Goal: Task Accomplishment & Management: Use online tool/utility

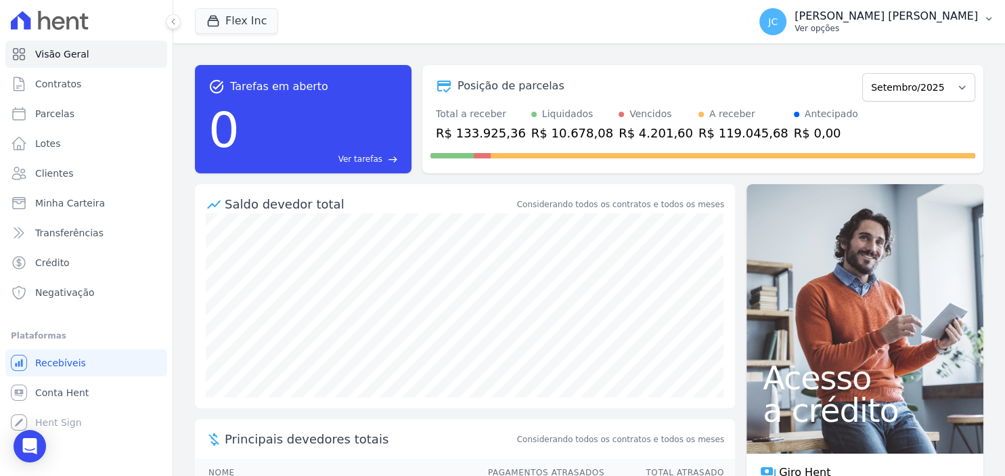
click at [935, 19] on p "[PERSON_NAME] [PERSON_NAME]" at bounding box center [886, 16] width 183 height 14
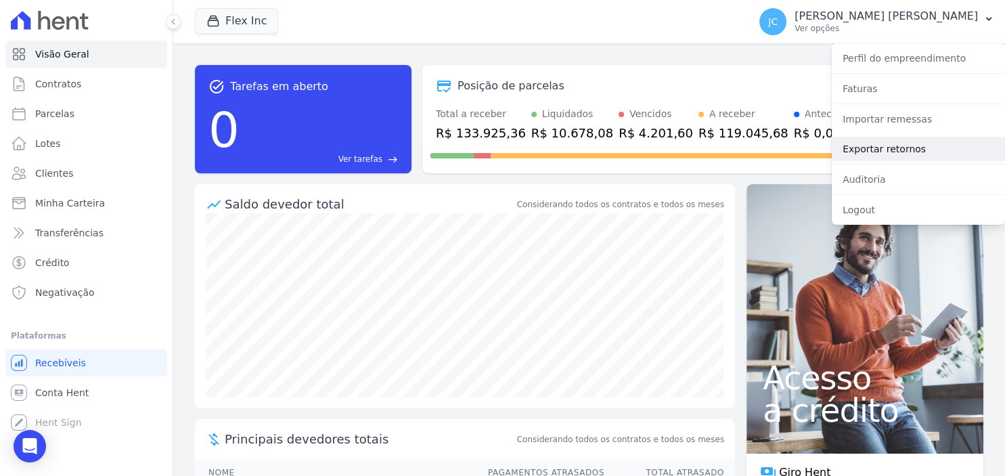
click at [911, 150] on link "Exportar retornos" at bounding box center [918, 149] width 173 height 24
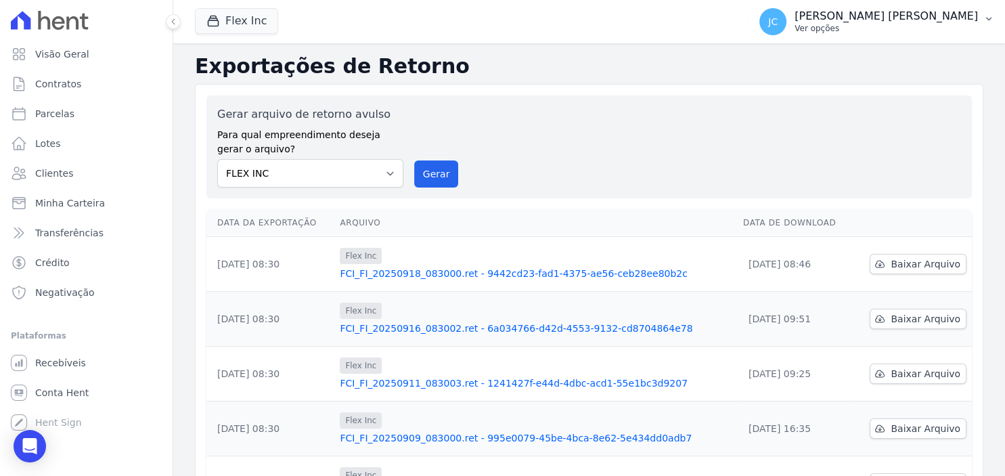
click at [904, 20] on p "[PERSON_NAME] [PERSON_NAME]" at bounding box center [886, 16] width 183 height 14
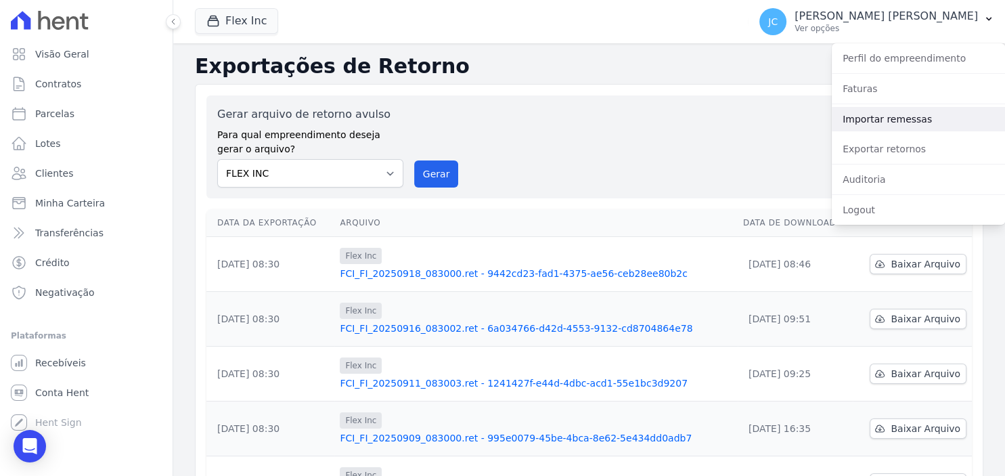
click at [894, 121] on link "Importar remessas" at bounding box center [918, 119] width 173 height 24
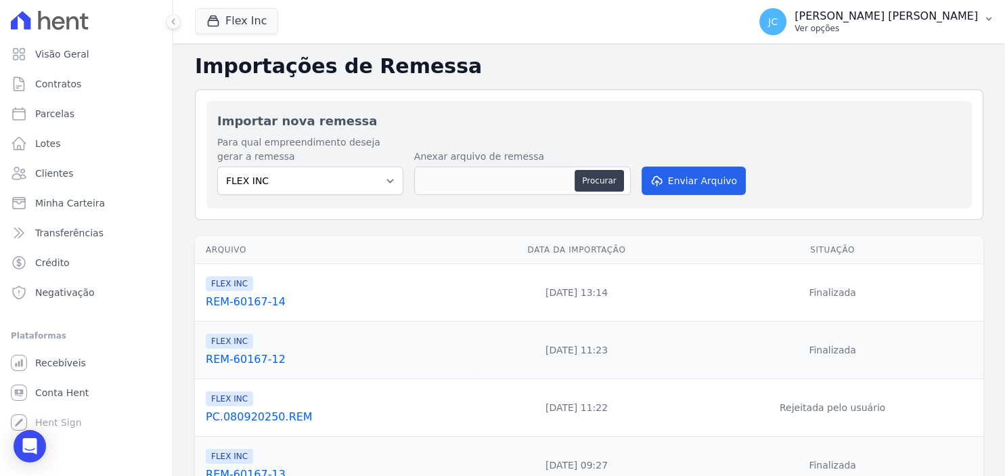
click at [895, 26] on p "Ver opções" at bounding box center [886, 28] width 183 height 11
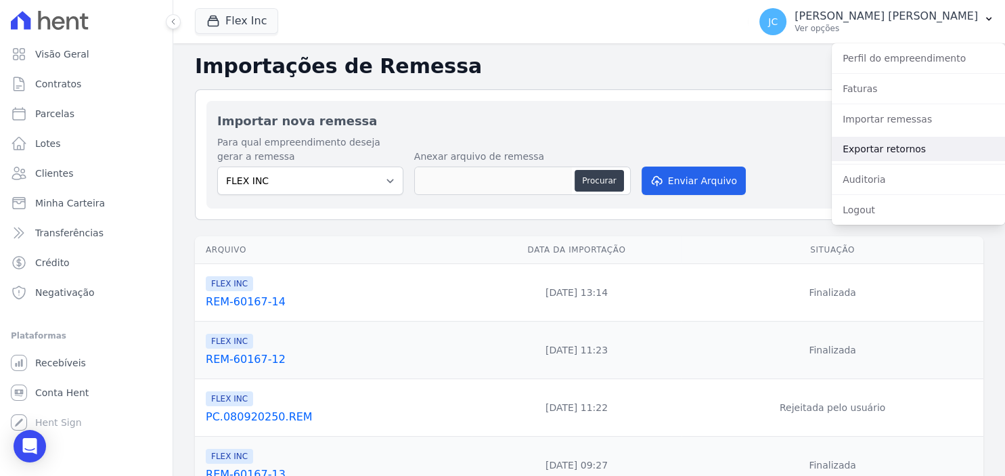
click at [876, 150] on link "Exportar retornos" at bounding box center [918, 149] width 173 height 24
